Goal: Task Accomplishment & Management: Complete application form

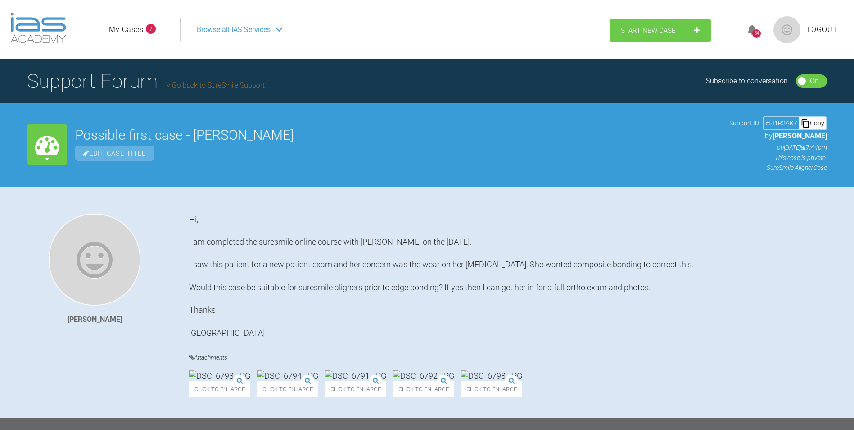
click at [664, 30] on span "Start New Case" at bounding box center [648, 31] width 55 height 8
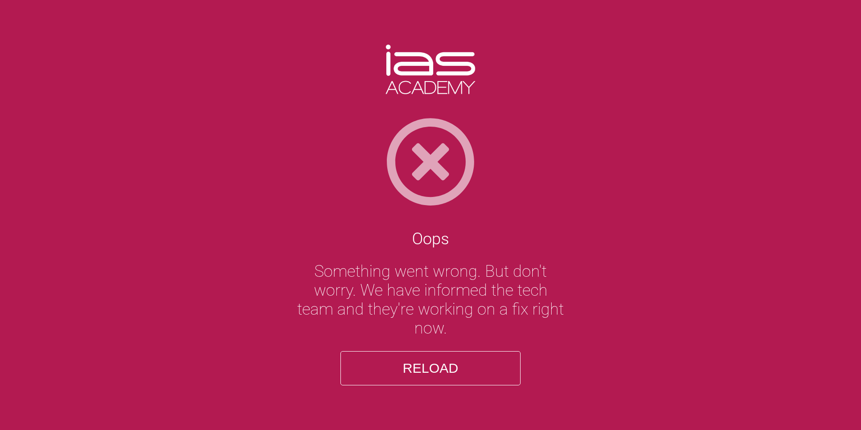
click at [416, 372] on button "Reload" at bounding box center [431, 368] width 180 height 34
click at [439, 364] on button "Reload" at bounding box center [431, 368] width 180 height 34
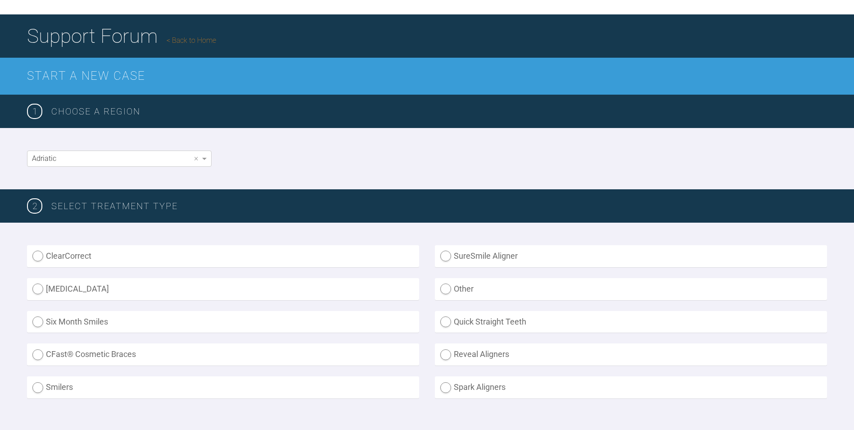
scroll to position [90, 0]
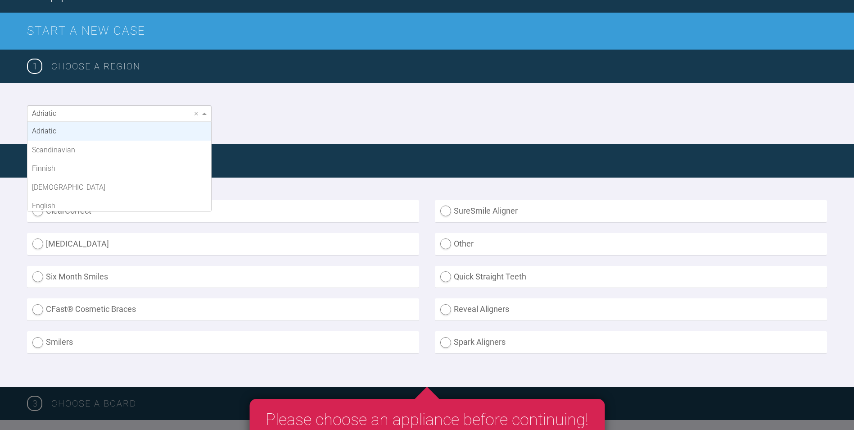
click at [173, 110] on div "Adriatic" at bounding box center [119, 113] width 184 height 15
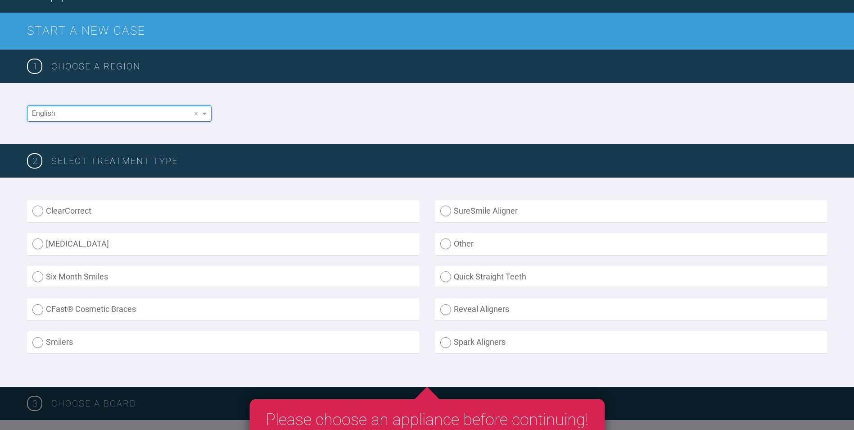
click at [289, 110] on div "English ×" at bounding box center [427, 113] width 854 height 61
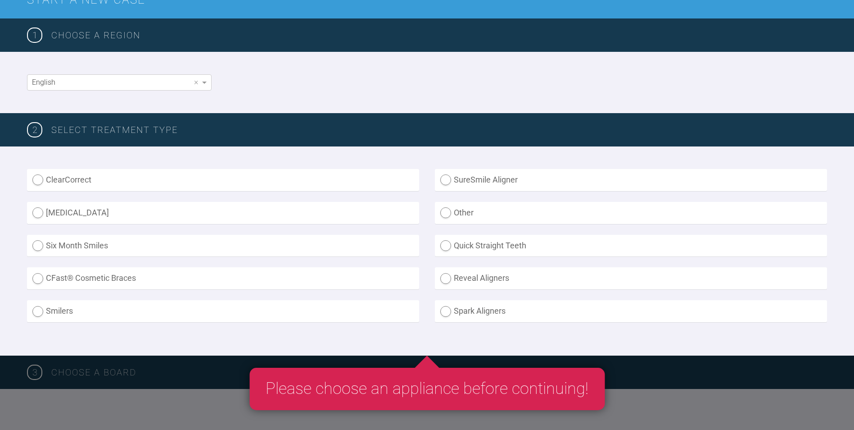
scroll to position [135, 0]
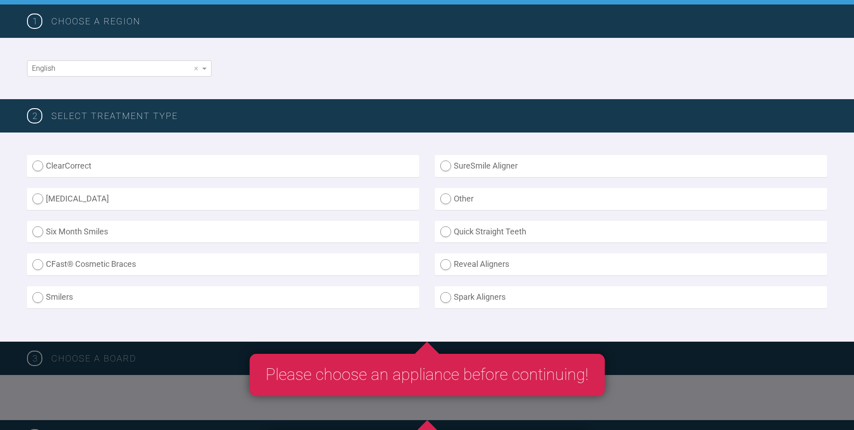
click at [513, 168] on label "SureSmile Aligner" at bounding box center [631, 166] width 392 height 22
radio Aligner "true"
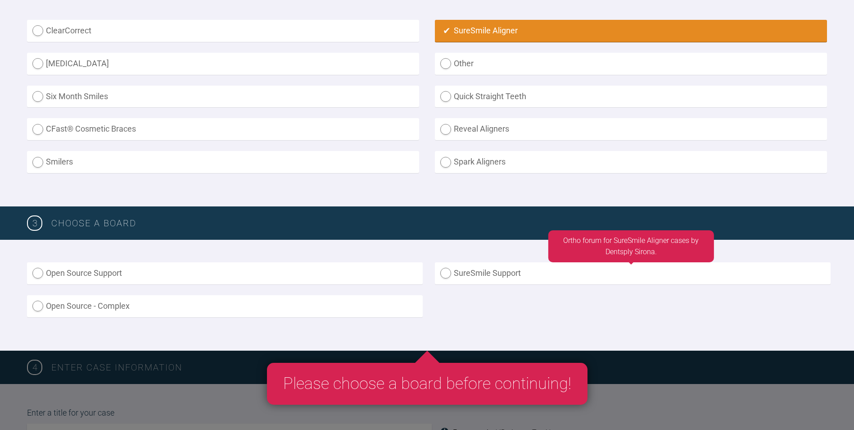
click at [494, 278] on label "SureSmile Support" at bounding box center [633, 273] width 396 height 22
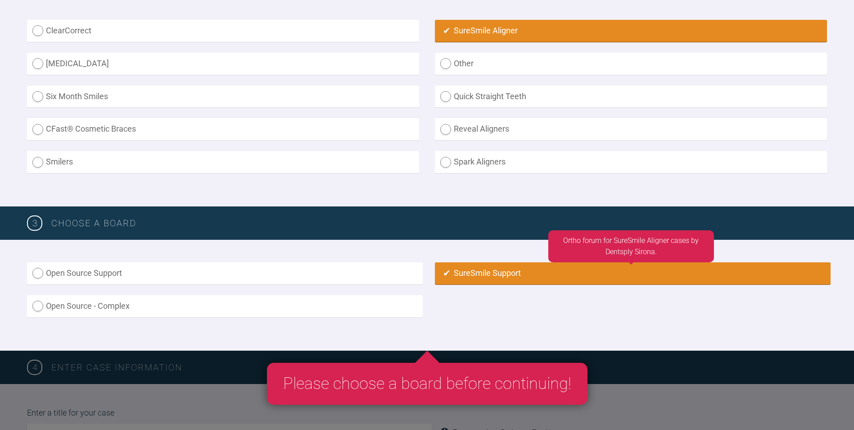
radio input "true"
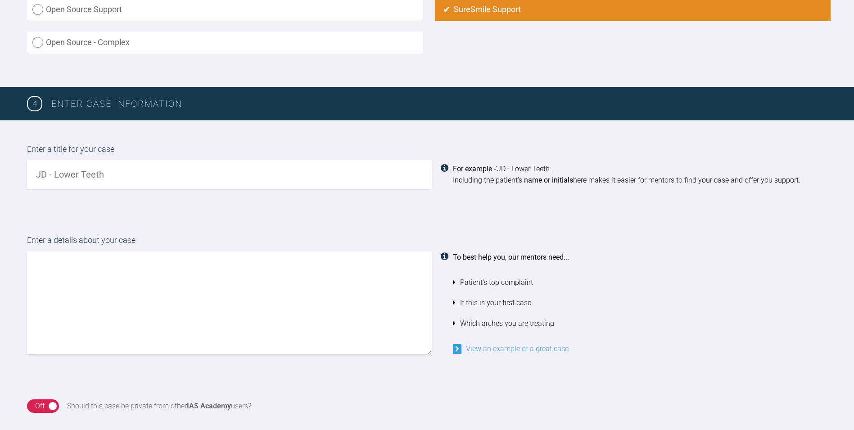
scroll to position [579, 0]
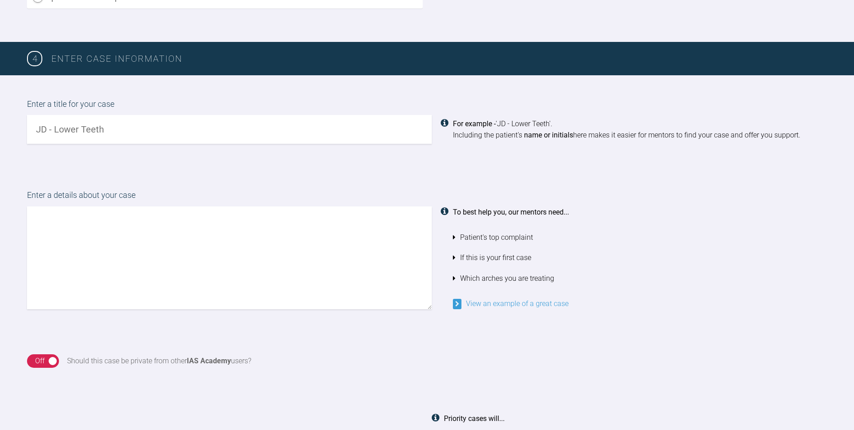
drag, startPoint x: 120, startPoint y: 133, endPoint x: 52, endPoint y: 135, distance: 68.0
click at [58, 135] on input "text" at bounding box center [229, 129] width 405 height 29
type input "JS - upper and lower teeth"
click at [100, 207] on textarea at bounding box center [229, 257] width 405 height 103
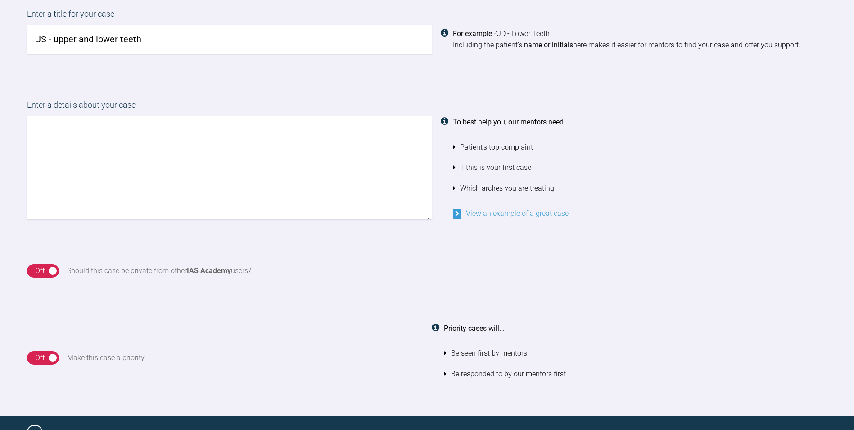
click at [45, 272] on div "4 Enter case information Enter a title for your case JS - upper and lower teeth…" at bounding box center [427, 184] width 854 height 464
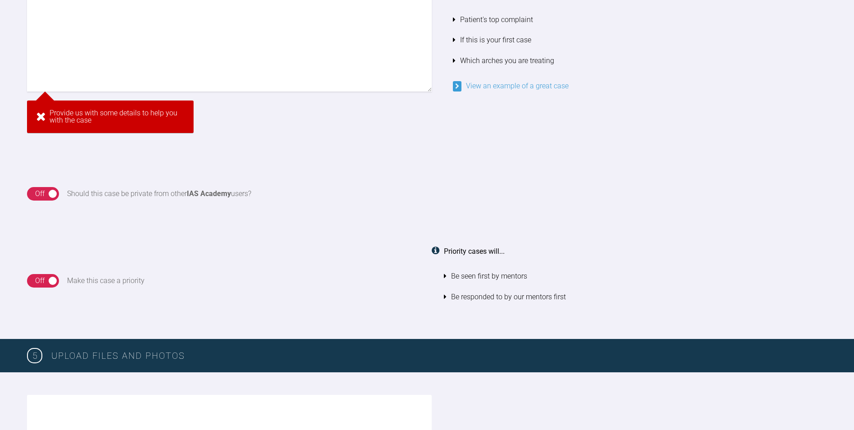
scroll to position [897, 0]
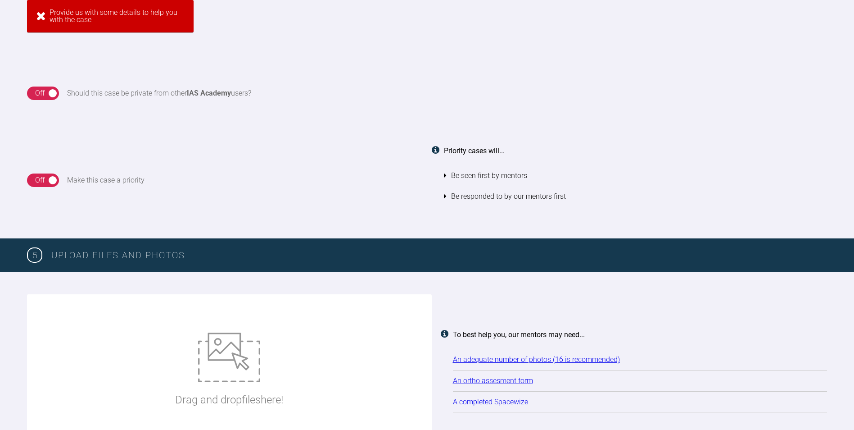
click at [41, 97] on div "Off" at bounding box center [39, 93] width 9 height 12
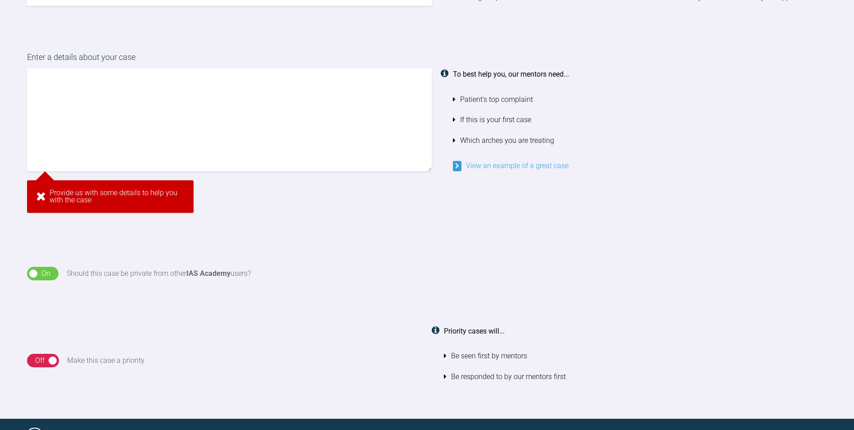
scroll to position [581, 0]
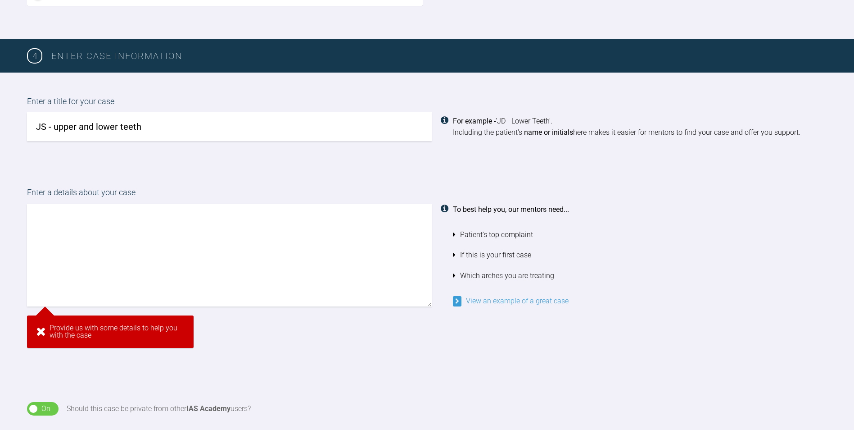
click at [60, 230] on textarea at bounding box center [229, 255] width 405 height 103
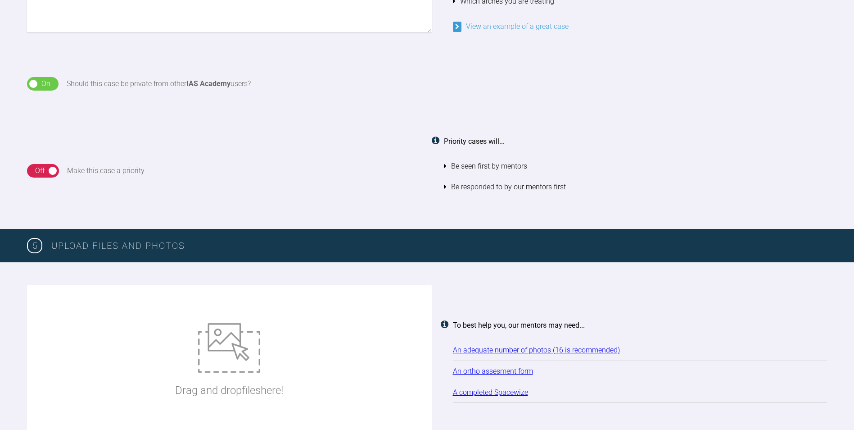
scroll to position [717, 0]
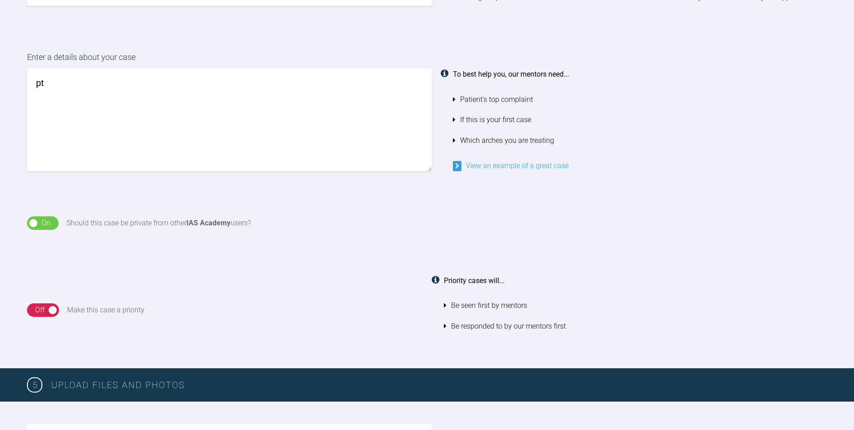
click at [65, 78] on textarea "pt" at bounding box center [229, 119] width 405 height 103
click at [66, 85] on textarea "pt" at bounding box center [229, 119] width 405 height 103
type textarea "p"
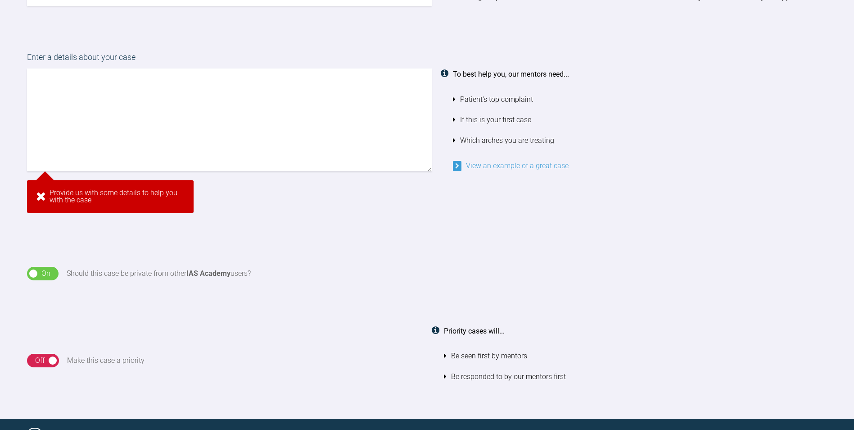
click at [68, 97] on textarea at bounding box center [229, 119] width 405 height 103
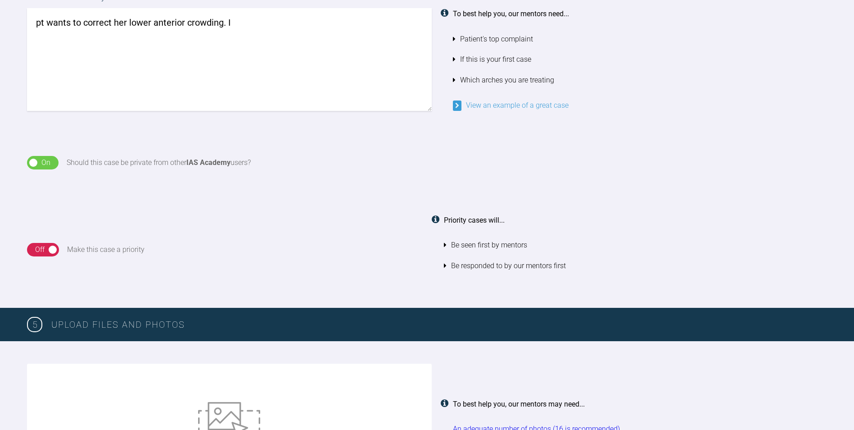
scroll to position [749, 0]
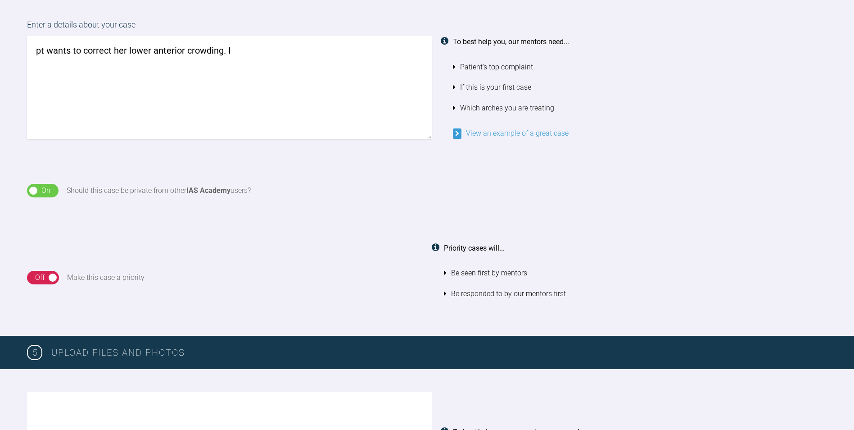
click at [39, 54] on textarea "pt wants to correct her lower anterior crowding. I" at bounding box center [229, 87] width 405 height 103
click at [256, 47] on textarea "Pt wants to correct her lower anterior crowding. I" at bounding box center [229, 87] width 405 height 103
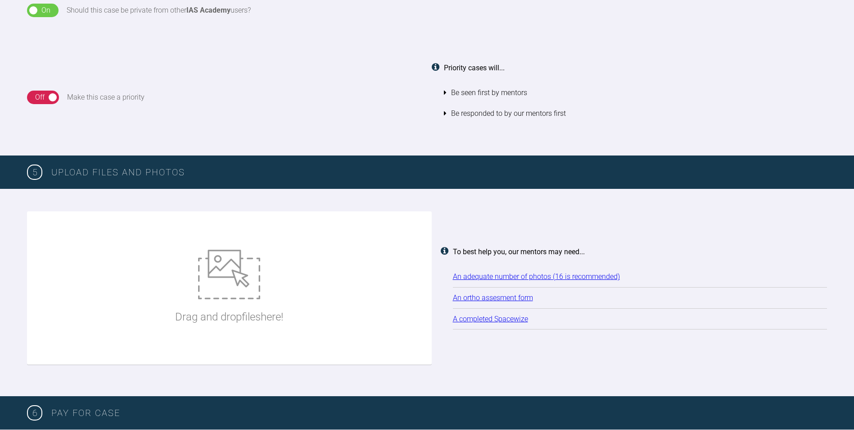
scroll to position [1019, 0]
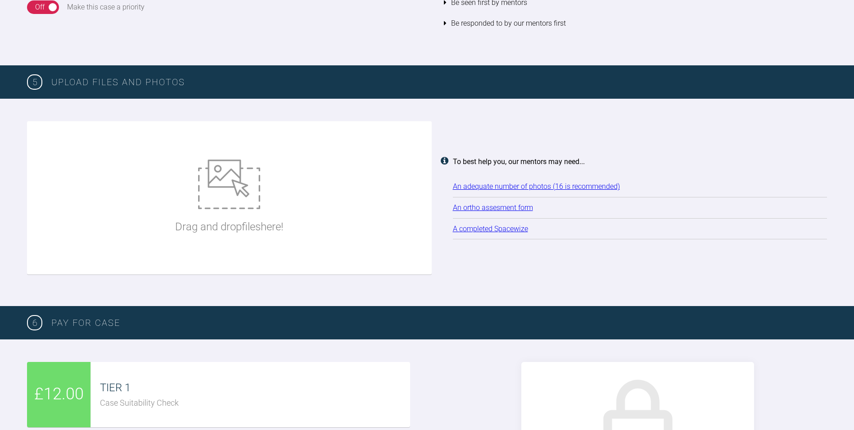
type textarea "Pt wants to correct her lower anterior crowding. I feel upper and lower aligner…"
click at [225, 196] on img at bounding box center [229, 184] width 62 height 50
type input "C:\fakepath\DSC_7031.JPG"
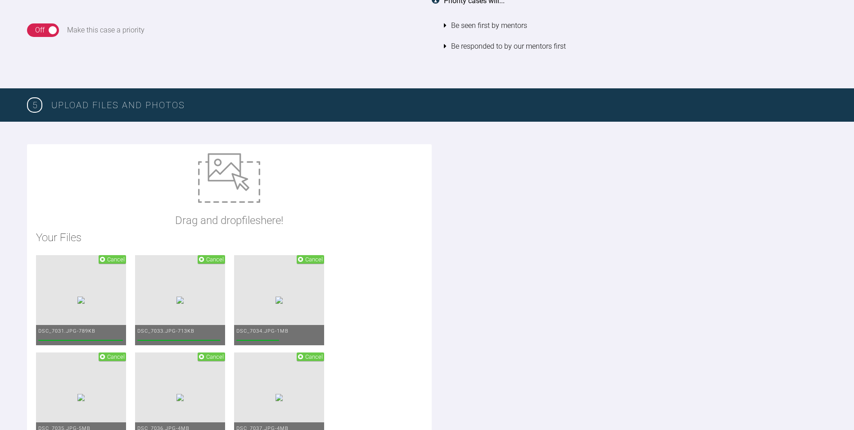
scroll to position [929, 0]
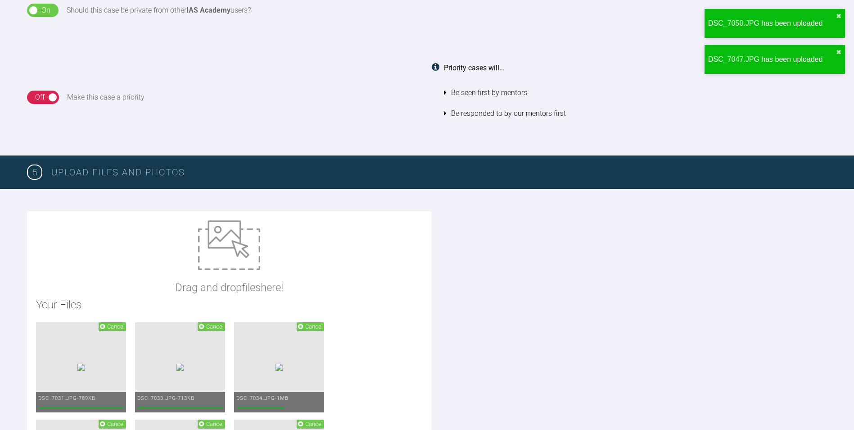
click at [210, 266] on img at bounding box center [229, 245] width 62 height 50
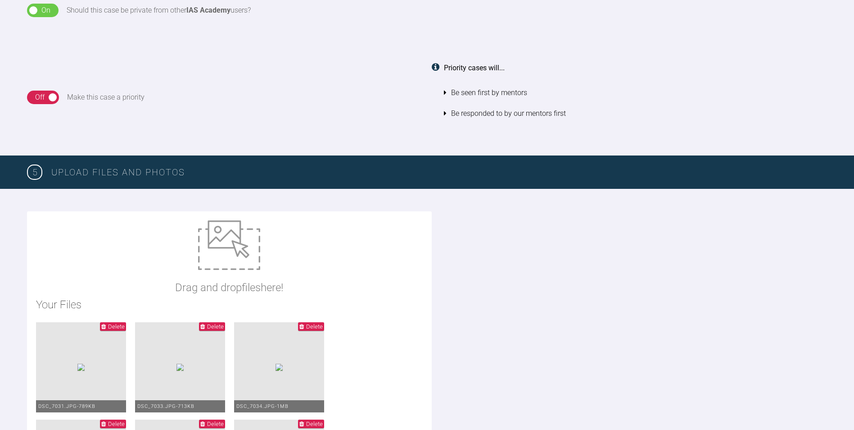
click at [220, 251] on img at bounding box center [229, 245] width 62 height 50
type input "C:\fakepath\ortho assessment JS.pdf"
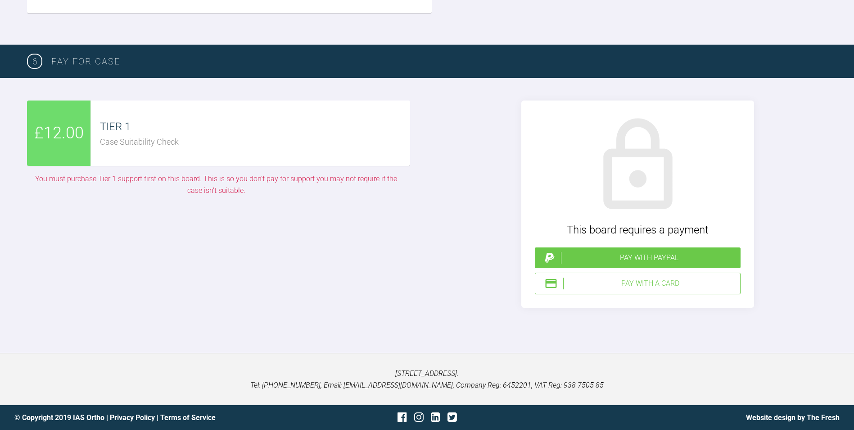
scroll to position [1920, 0]
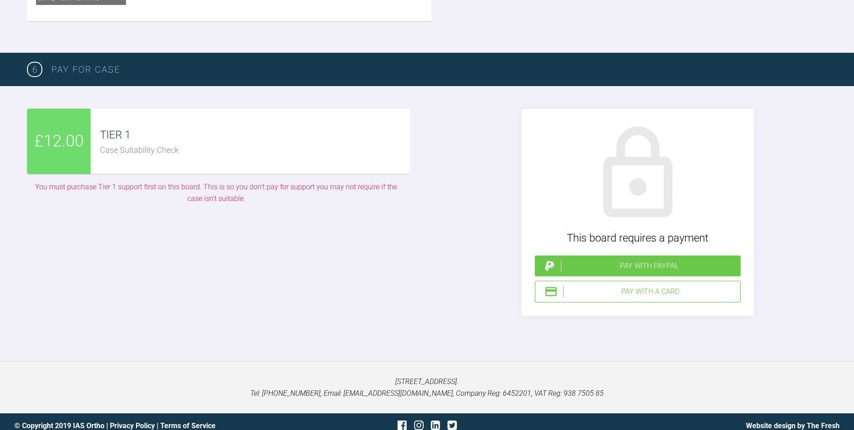
drag, startPoint x: 360, startPoint y: 171, endPoint x: 490, endPoint y: 245, distance: 149.5
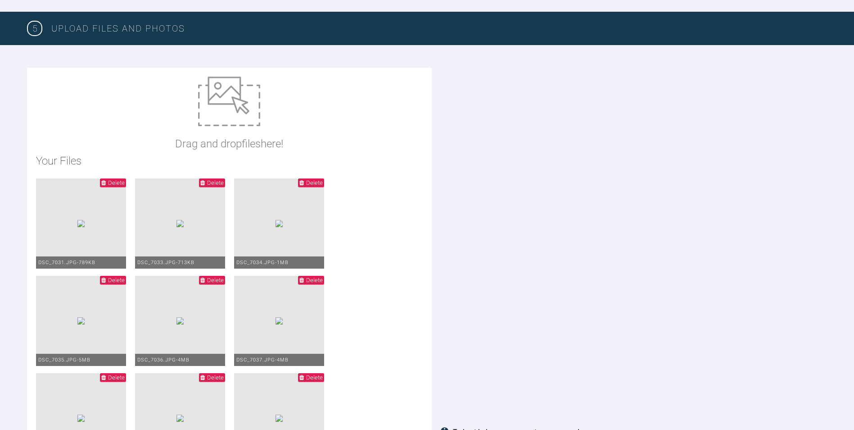
scroll to position [974, 0]
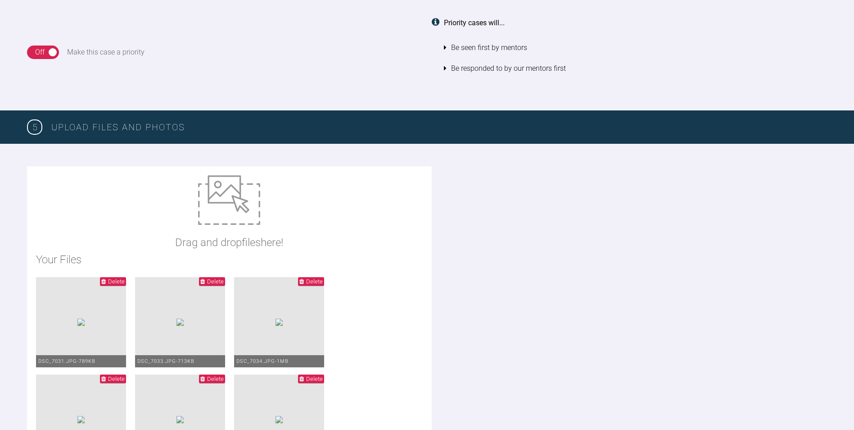
click at [235, 223] on img at bounding box center [229, 200] width 62 height 50
type input "C:\fakepath\Scott_Jacalyn_05082025_103505.jpg"
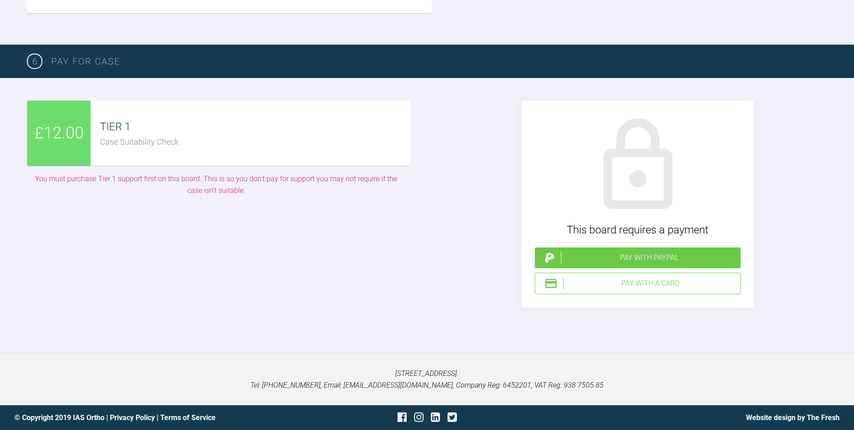
scroll to position [2325, 0]
click at [663, 263] on div "Pay with PayPal" at bounding box center [649, 258] width 176 height 12
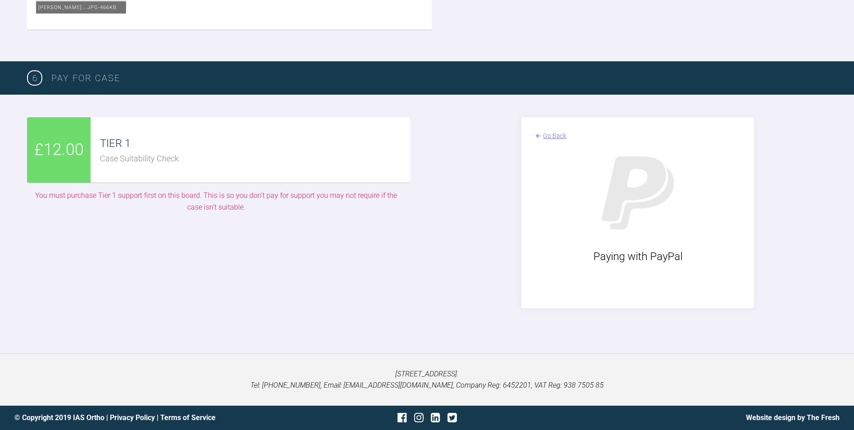
click at [558, 141] on div "Go Back" at bounding box center [554, 136] width 23 height 10
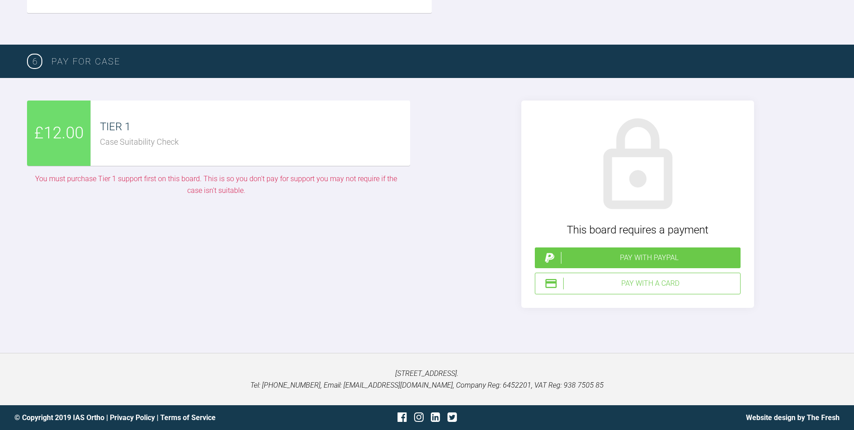
click at [646, 289] on div "Pay with a Card" at bounding box center [649, 283] width 173 height 12
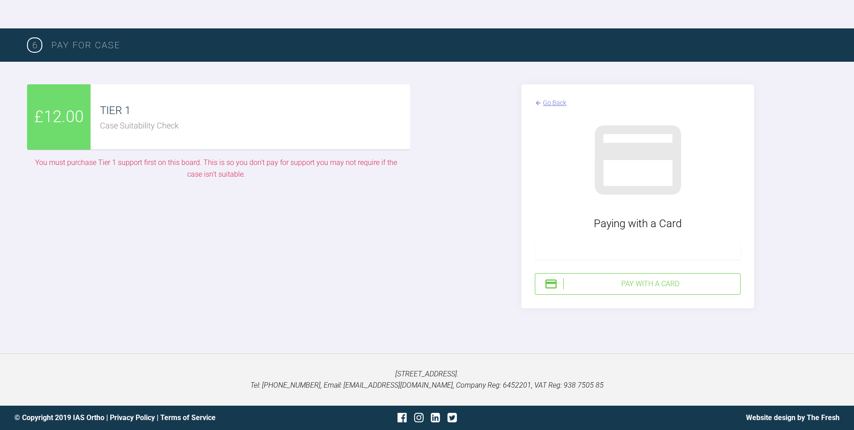
click at [586, 259] on div at bounding box center [638, 250] width 206 height 18
click at [407, 308] on div "£12.00 TIER 1 Case Suitability Check You must purchase Tier 1 support first on …" at bounding box center [427, 195] width 800 height 223
click at [640, 290] on div "Pay with a Card" at bounding box center [649, 284] width 173 height 12
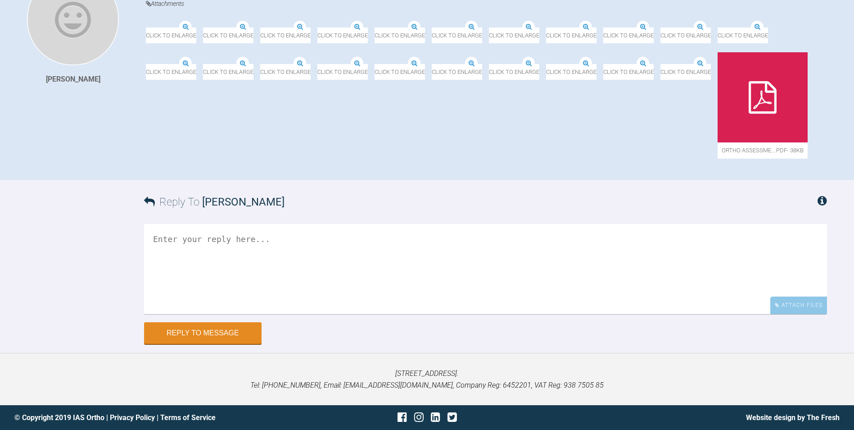
scroll to position [477, 0]
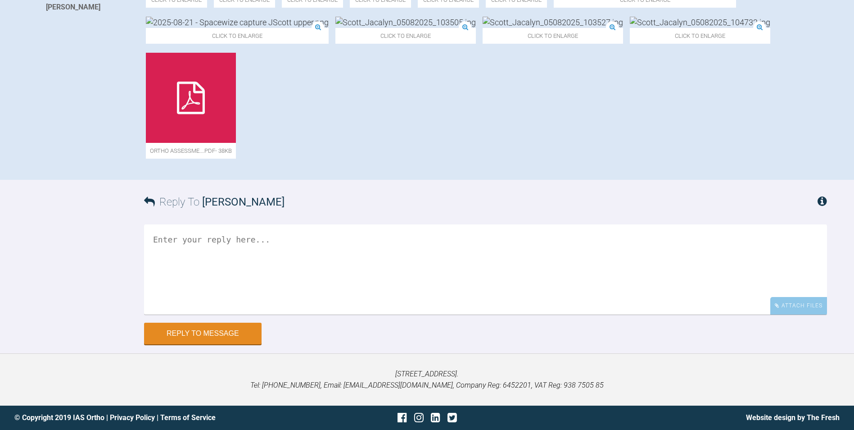
click at [217, 268] on textarea at bounding box center [485, 269] width 683 height 90
type textarea "If possible could I please request Kelly to over see this case? Thanks"
click at [214, 336] on button "Reply to Message" at bounding box center [203, 334] width 118 height 22
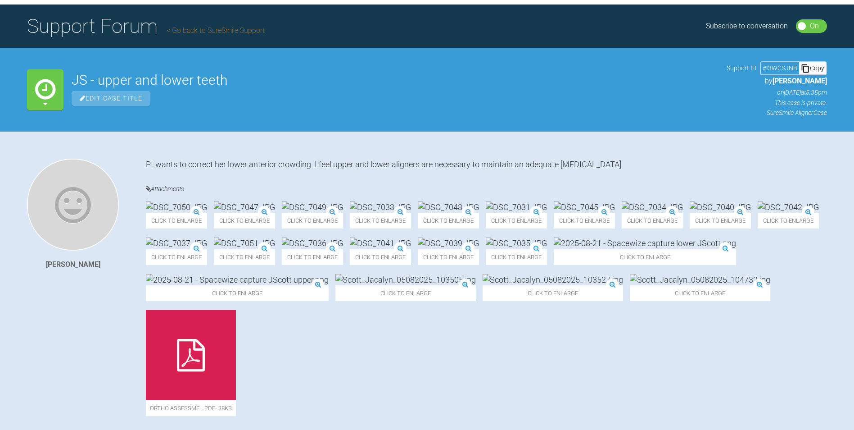
scroll to position [0, 0]
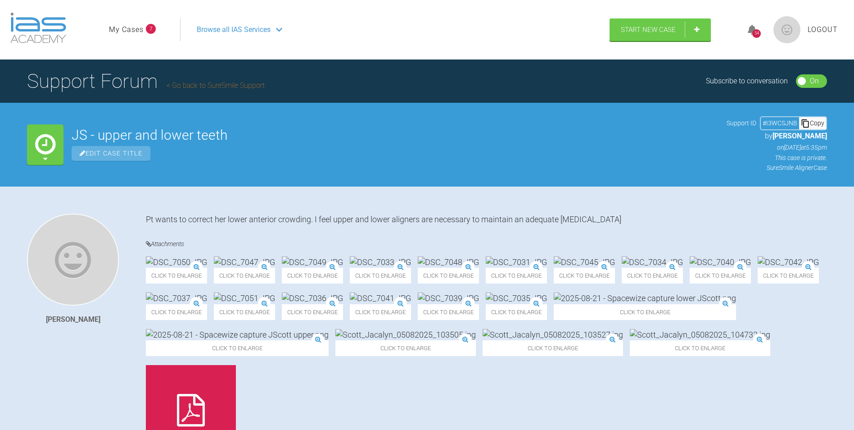
click at [822, 27] on span "Logout" at bounding box center [823, 30] width 30 height 12
